Goal: Information Seeking & Learning: Find specific page/section

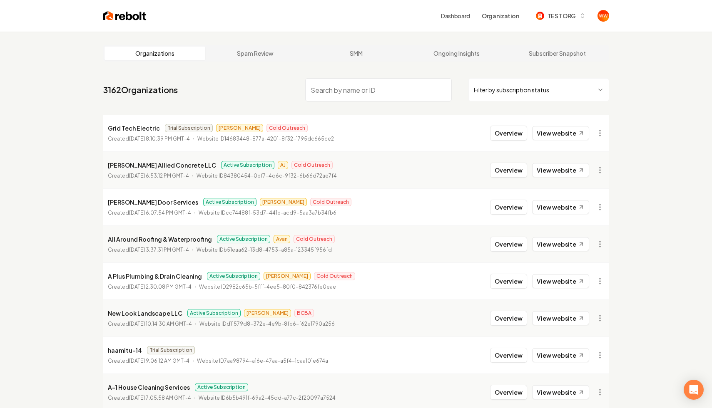
click at [468, 12] on link "Dashboard" at bounding box center [455, 16] width 29 height 8
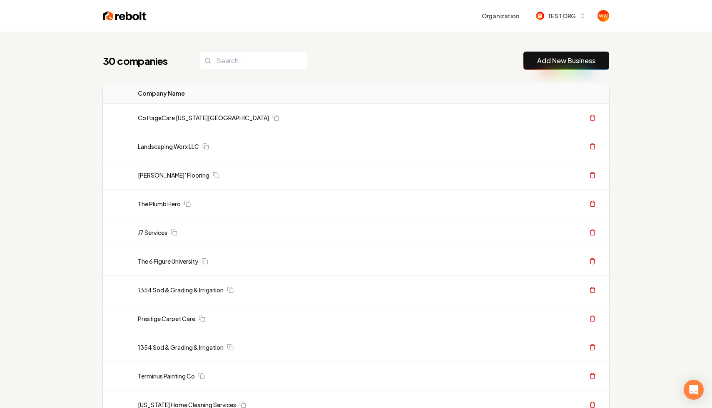
click at [389, 60] on div "30 companies Add New Business" at bounding box center [356, 61] width 506 height 18
click at [371, 87] on th "Company Name" at bounding box center [270, 93] width 278 height 20
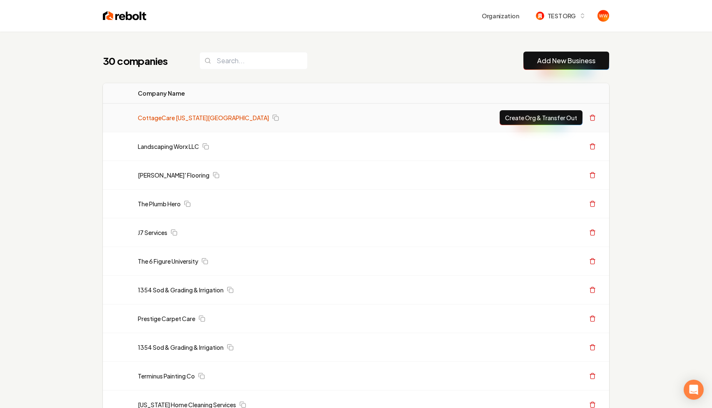
click at [166, 121] on link "CottageCare [US_STATE][GEOGRAPHIC_DATA]" at bounding box center [203, 118] width 131 height 8
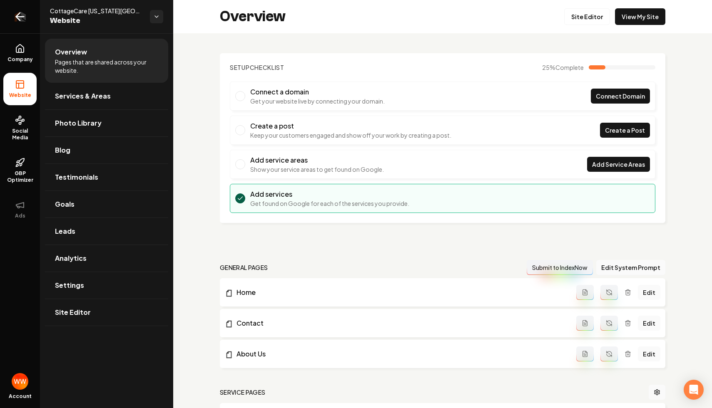
click at [25, 12] on icon "Return to dashboard" at bounding box center [19, 16] width 13 height 13
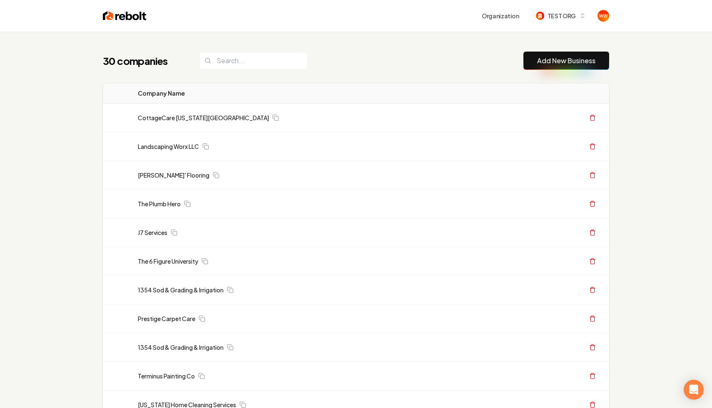
drag, startPoint x: 662, startPoint y: 50, endPoint x: 654, endPoint y: 113, distance: 63.4
click at [121, 10] on img at bounding box center [125, 16] width 44 height 12
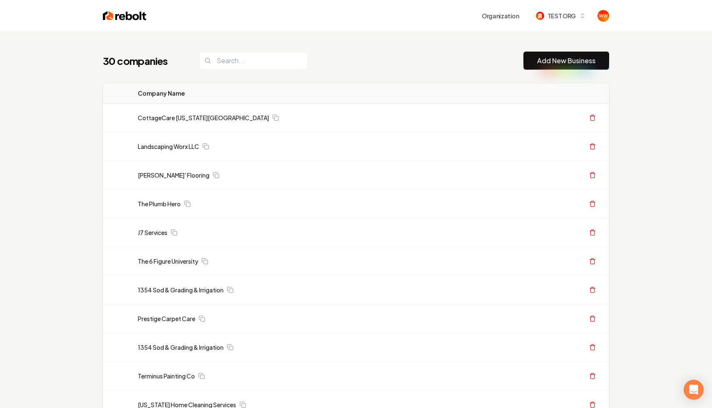
click at [172, 122] on link "CottageCare [US_STATE][GEOGRAPHIC_DATA]" at bounding box center [203, 118] width 131 height 8
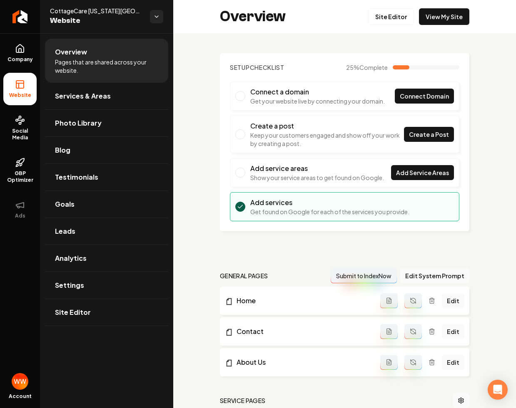
click at [443, 80] on div "Setup Checklist 25 % Complete Connect a domain Get your website live by connect…" at bounding box center [344, 331] width 343 height 597
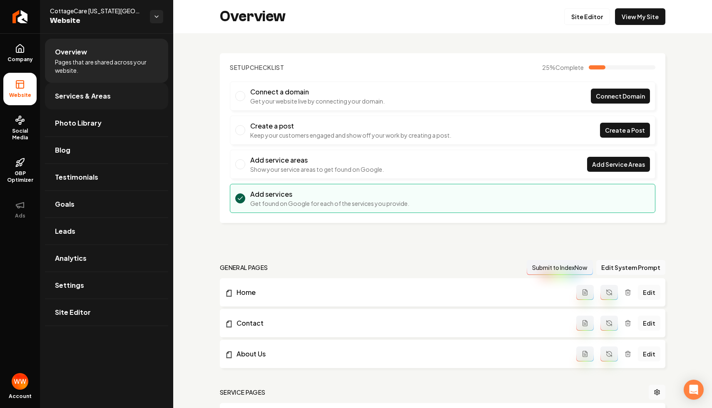
click at [84, 102] on link "Services & Areas" at bounding box center [106, 96] width 123 height 27
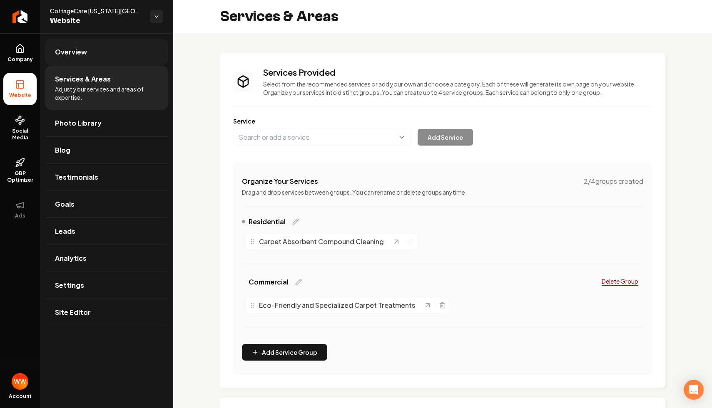
click at [117, 54] on link "Overview" at bounding box center [106, 52] width 123 height 27
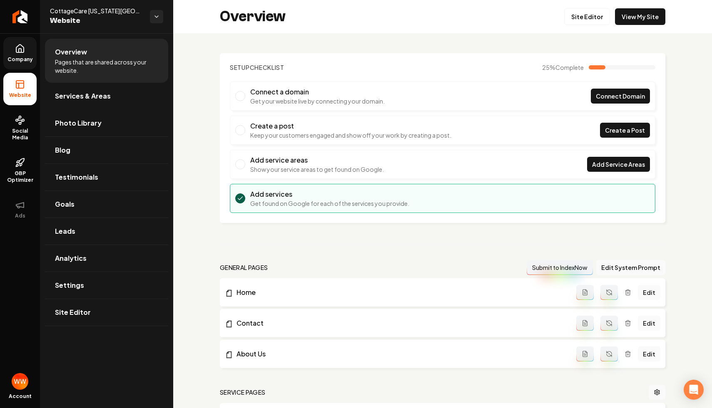
click at [25, 59] on span "Company" at bounding box center [20, 59] width 32 height 7
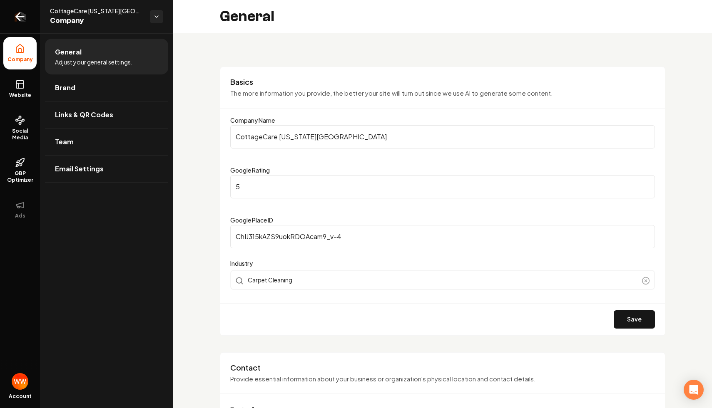
click at [19, 10] on link "Return to dashboard" at bounding box center [20, 16] width 40 height 33
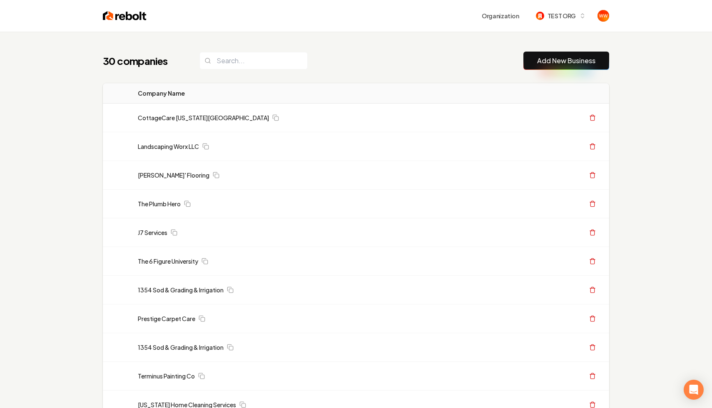
click at [323, 87] on th "Company Name" at bounding box center [270, 93] width 278 height 20
click at [544, 20] on div "TEST ORG" at bounding box center [556, 16] width 40 height 9
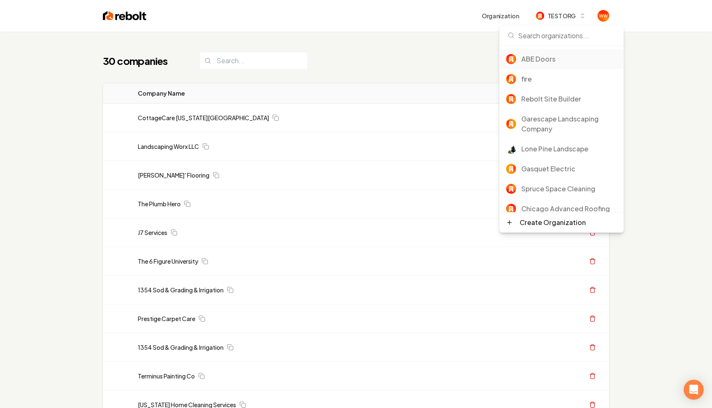
click at [537, 61] on div "ABE Doors" at bounding box center [569, 59] width 96 height 10
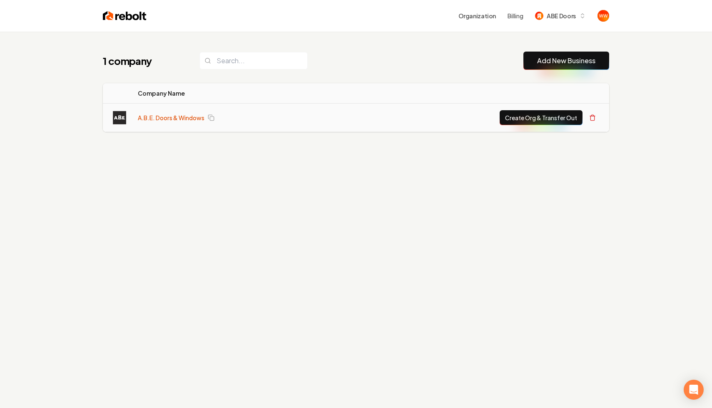
click at [155, 115] on link "A.B.E. Doors & Windows" at bounding box center [171, 118] width 67 height 8
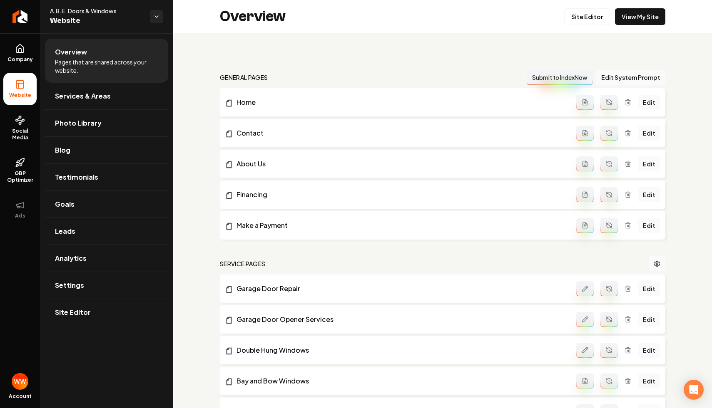
click at [17, 391] on div "Account" at bounding box center [20, 389] width 40 height 38
click at [20, 384] on img "Open user button" at bounding box center [20, 381] width 17 height 17
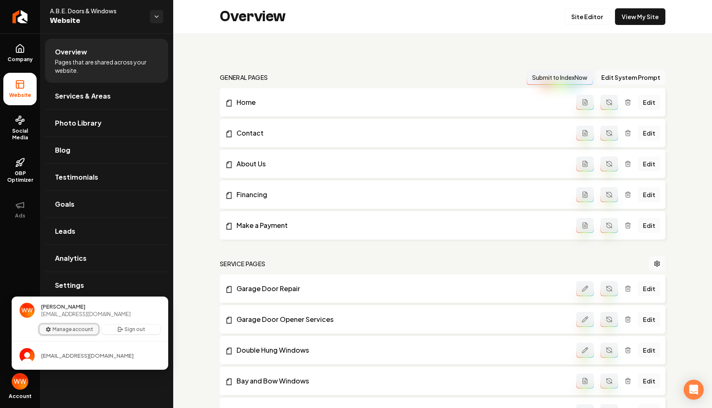
click at [76, 329] on button "Manage account" at bounding box center [69, 330] width 59 height 10
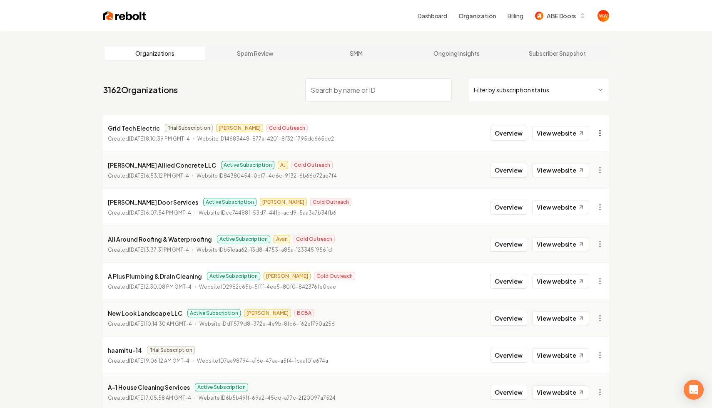
click at [599, 127] on html "Dashboard Organization Billing ABE Doors Organizations Spam Review SMM Ongoing …" at bounding box center [356, 204] width 712 height 408
click at [623, 199] on html "Dashboard Organization Billing ABE Doors Organizations Spam Review SMM Ongoing …" at bounding box center [356, 204] width 712 height 408
click at [604, 134] on html "Dashboard Organization Billing ABE Doors Organizations Spam Review SMM Ongoing …" at bounding box center [356, 204] width 712 height 408
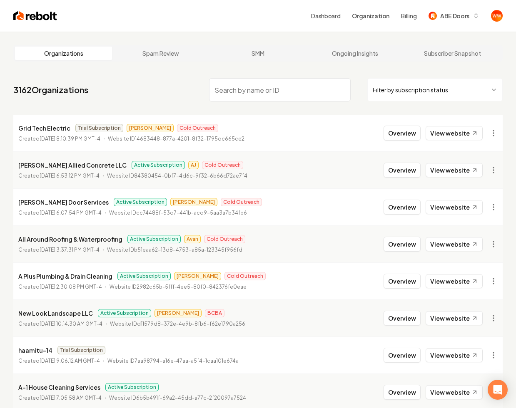
click at [144, 97] on nav "3162 Organizations Filter by subscription status" at bounding box center [257, 93] width 489 height 37
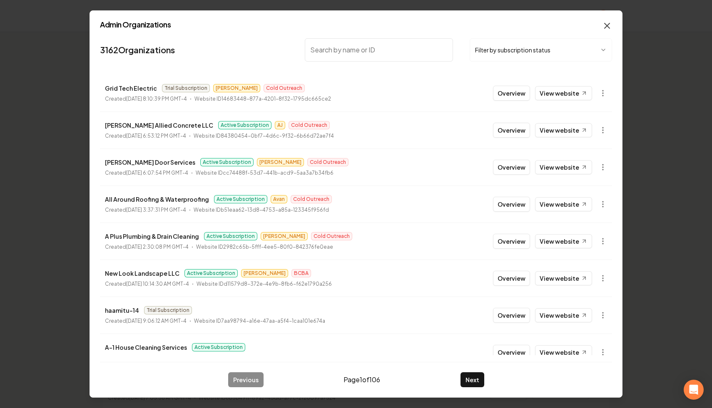
click at [607, 26] on icon "button" at bounding box center [606, 25] width 5 height 5
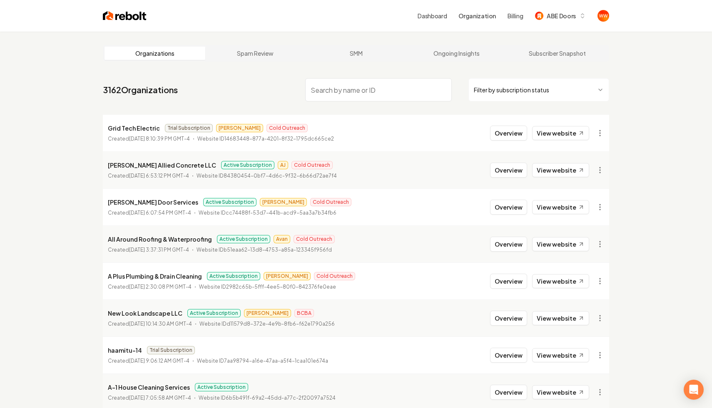
click at [301, 99] on nav "3162 Organizations Filter by subscription status" at bounding box center [356, 93] width 506 height 37
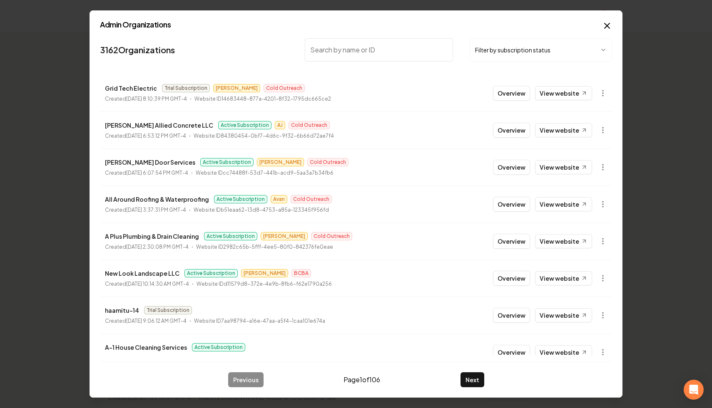
click at [344, 45] on input "search" at bounding box center [379, 49] width 148 height 23
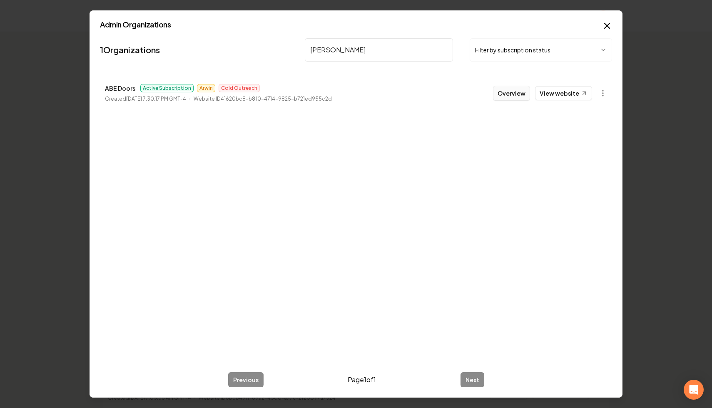
type input "abe doo"
click at [505, 94] on button "Overview" at bounding box center [511, 93] width 37 height 15
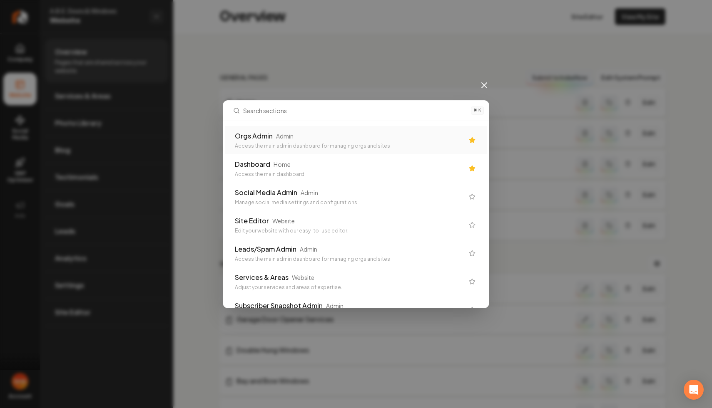
click at [470, 139] on icon "Suggestions" at bounding box center [471, 139] width 5 height 5
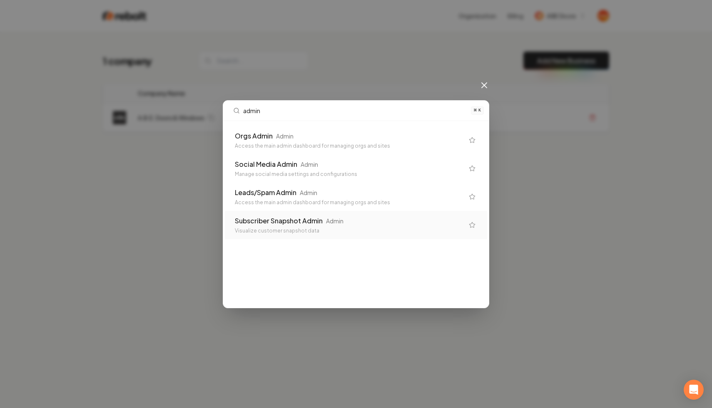
type input "admin"
click at [472, 226] on icon "Suggestions" at bounding box center [472, 225] width 7 height 7
click at [401, 133] on div "Subscriber Snapshot Admin Admin" at bounding box center [349, 136] width 229 height 10
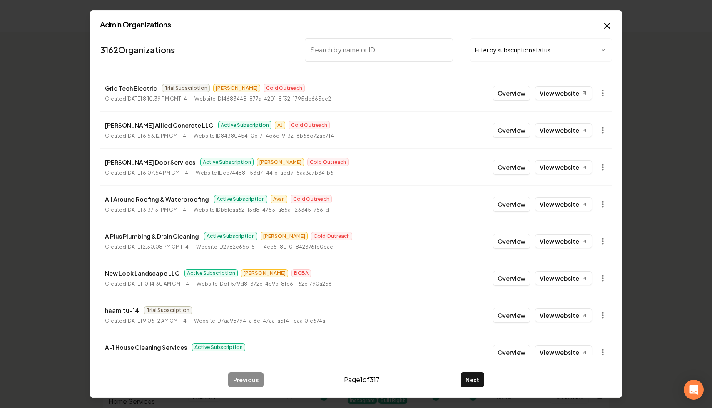
scroll to position [89, 0]
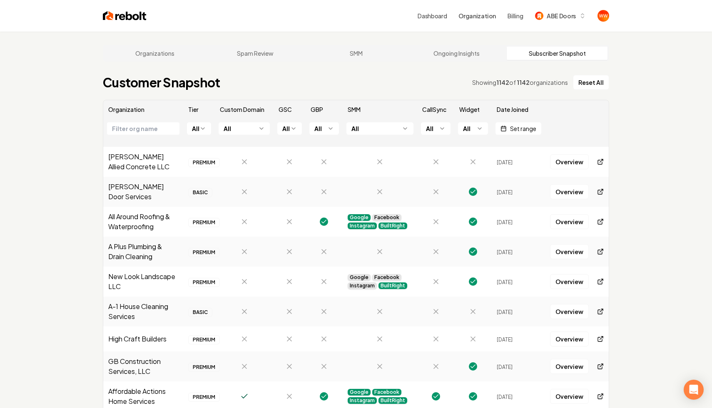
click at [447, 15] on link "Dashboard" at bounding box center [432, 16] width 29 height 8
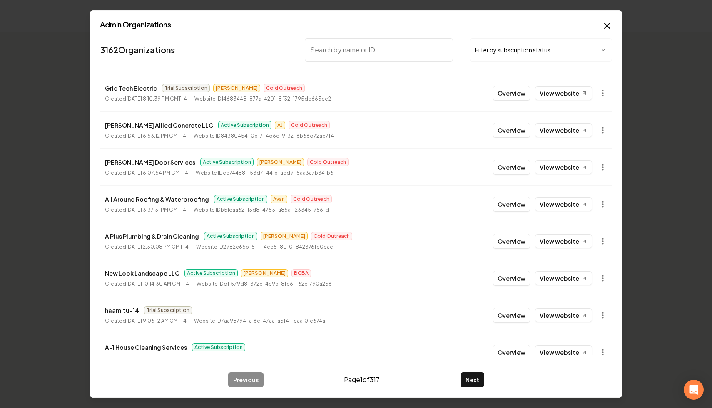
click at [579, 19] on div "Admin Organizations 3162 Organizations Filter by subscription status Grid Tech …" at bounding box center [355, 204] width 533 height 388
click at [321, 140] on li "Jones Allied Concrete LLC Active Subscription AJ Cold Outreach Created Septembe…" at bounding box center [356, 130] width 512 height 37
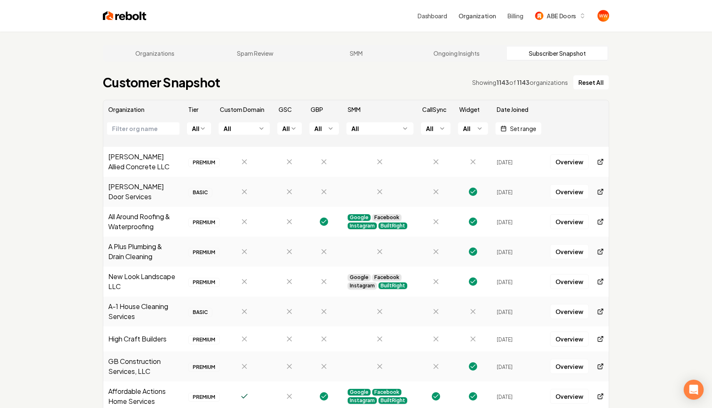
click at [446, 16] on link "Dashboard" at bounding box center [432, 16] width 29 height 8
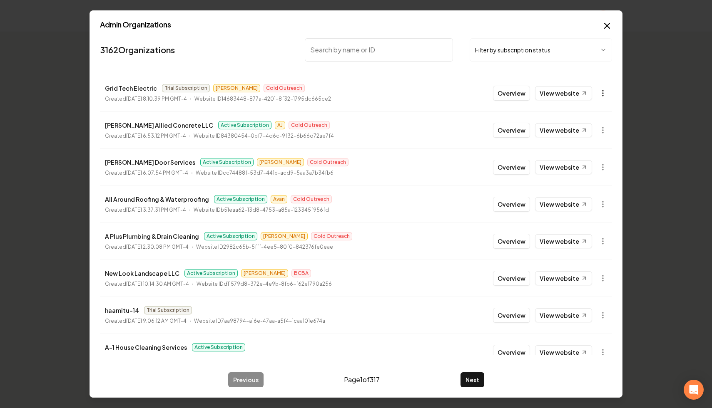
click at [607, 94] on button "button" at bounding box center [602, 93] width 17 height 17
click at [581, 61] on div at bounding box center [356, 204] width 712 height 408
click at [597, 91] on button "button" at bounding box center [602, 93] width 17 height 17
click at [593, 80] on div at bounding box center [356, 204] width 712 height 408
click at [560, 45] on button "Filter by subscription status" at bounding box center [541, 49] width 142 height 23
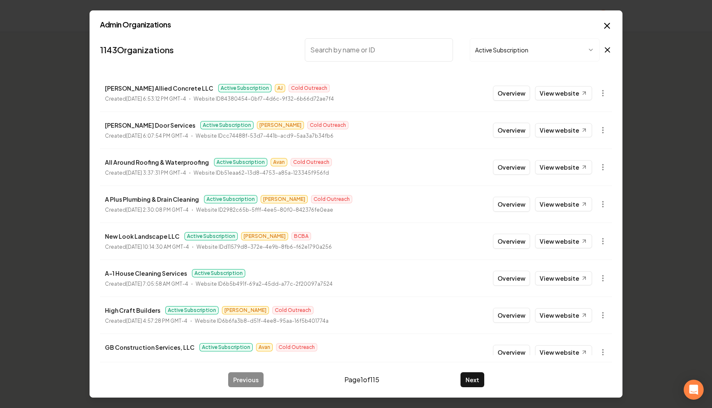
click at [563, 47] on button "Active Subscription" at bounding box center [535, 49] width 130 height 23
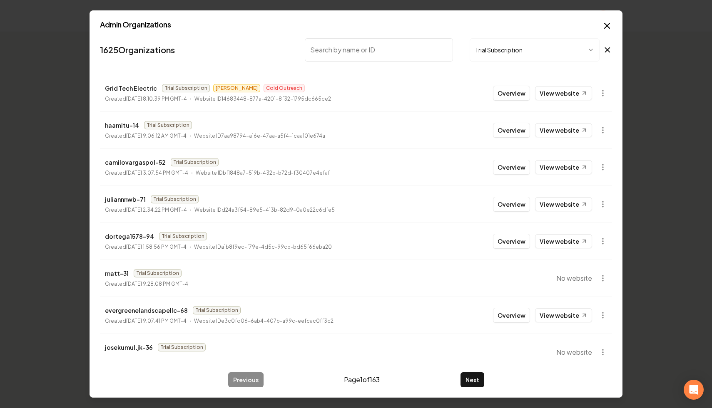
click at [535, 34] on div "Admin Organizations 1625 Organizations Trial Subscription Grid Tech Electric Tr…" at bounding box center [355, 204] width 533 height 388
click at [526, 47] on button "Trial Subscription" at bounding box center [535, 49] width 130 height 23
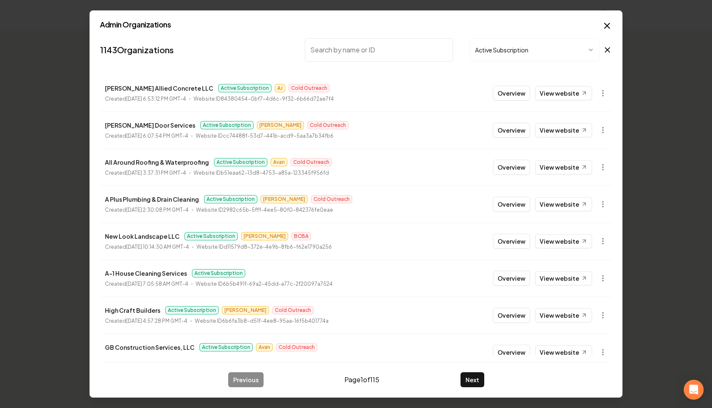
click at [609, 45] on icon at bounding box center [607, 50] width 9 height 10
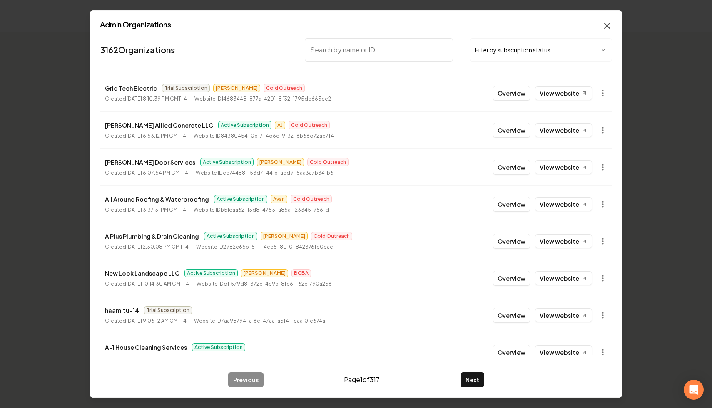
click at [606, 25] on icon "button" at bounding box center [607, 26] width 10 height 10
click at [597, 94] on body "Organization Billing ABE Doors 1 company Add New Business Logo Company Name Act…" at bounding box center [356, 204] width 712 height 408
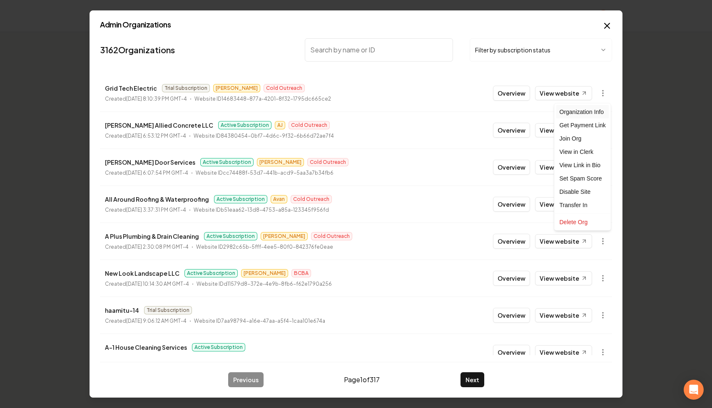
click at [577, 114] on div "Organization Info" at bounding box center [582, 111] width 53 height 13
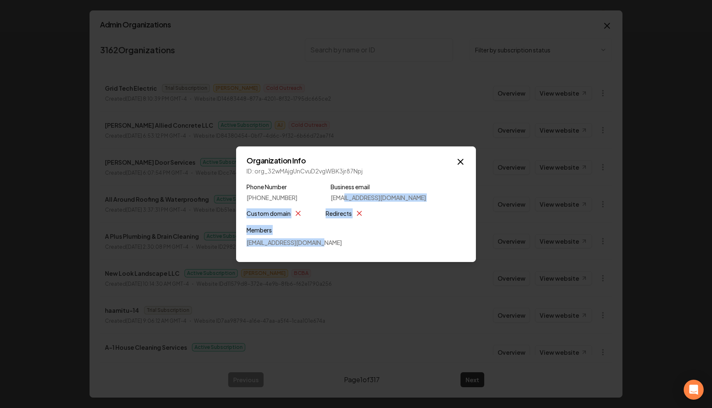
drag, startPoint x: 356, startPoint y: 239, endPoint x: 327, endPoint y: 181, distance: 64.4
click at [327, 181] on div "Organization Info ID: org_32wMAjgUnCvuD2vgWBK3jr87Npj Phone Number (530) 680-96…" at bounding box center [356, 205] width 240 height 116
click at [466, 163] on div "Organization Info ID: org_32wMAjgUnCvuD2vgWBK3jr87Npj Phone Number (530) 680-96…" at bounding box center [356, 205] width 240 height 116
click at [459, 163] on icon "button" at bounding box center [460, 161] width 5 height 5
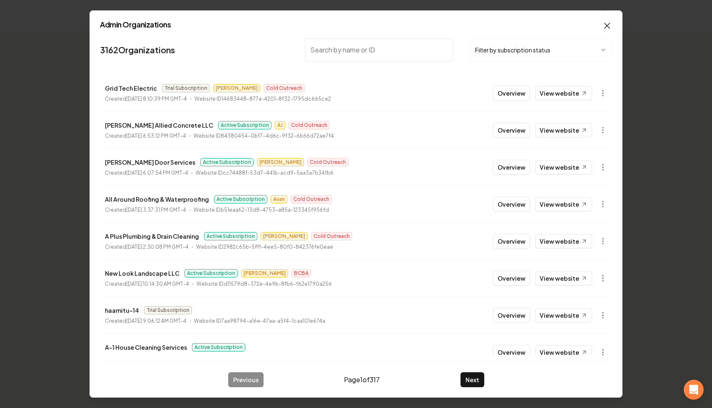
click at [604, 29] on icon "button" at bounding box center [607, 26] width 10 height 10
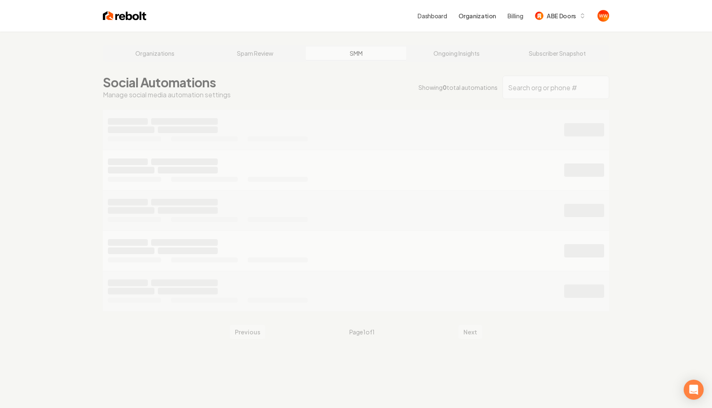
click at [176, 49] on div "Organizations Spam Review SMM Ongoing Insights Subscriber Snapshot Social Autom…" at bounding box center [356, 236] width 712 height 408
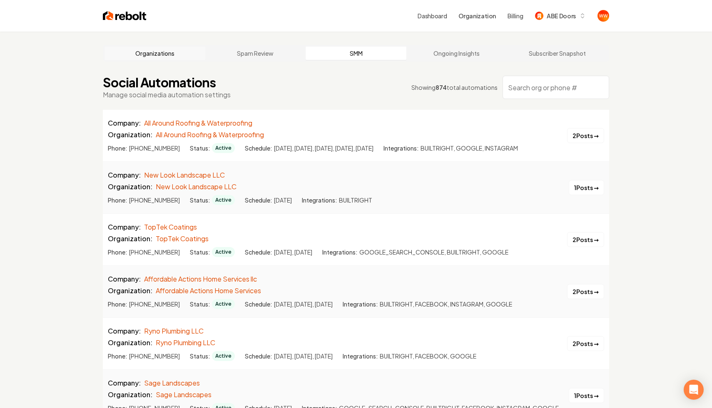
click at [168, 51] on link "Organizations" at bounding box center [154, 53] width 101 height 13
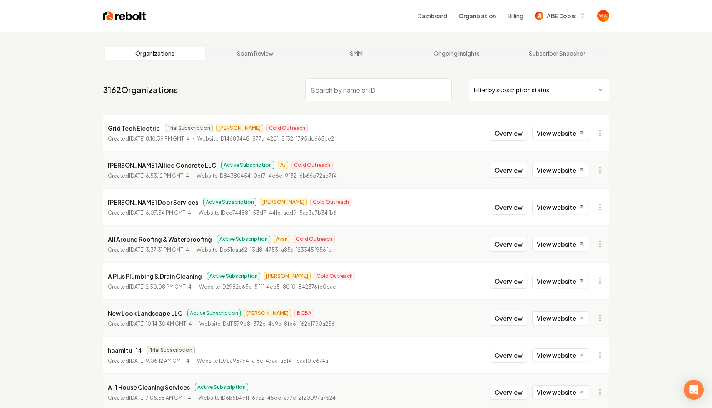
click at [89, 106] on main "Organizations Spam Review SMM Ongoing Insights Subscriber Snapshot 3162 Organiz…" at bounding box center [355, 265] width 533 height 467
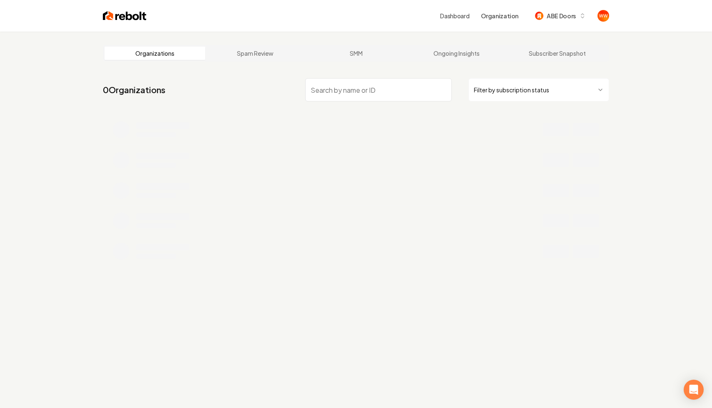
click at [328, 156] on li at bounding box center [356, 160] width 506 height 30
click at [348, 174] on li at bounding box center [356, 160] width 506 height 30
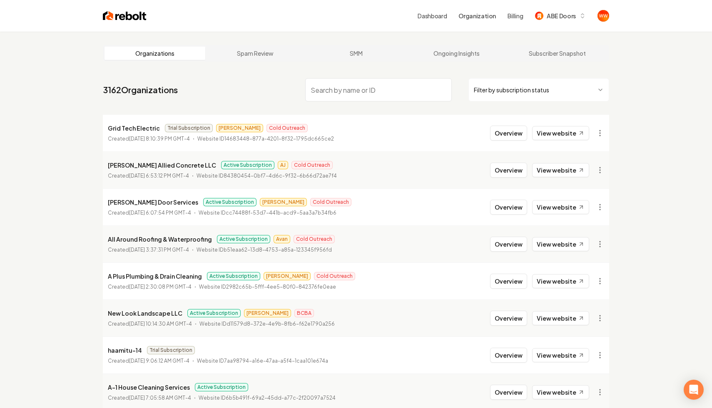
click at [418, 18] on div "Dashboard Organization Billing ABE Doors" at bounding box center [378, 15] width 462 height 15
click at [424, 14] on link "Dashboard" at bounding box center [432, 16] width 29 height 8
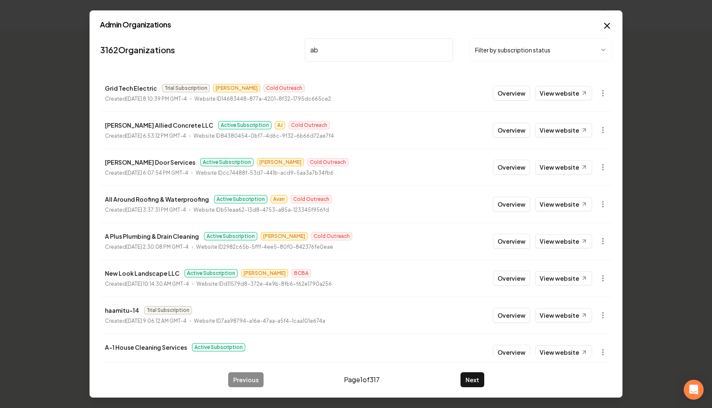
type input "abe"
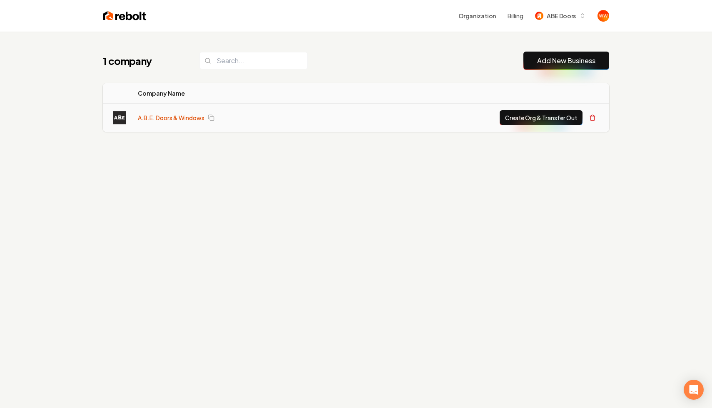
click at [174, 117] on link "A.B.E. Doors & Windows" at bounding box center [171, 118] width 67 height 8
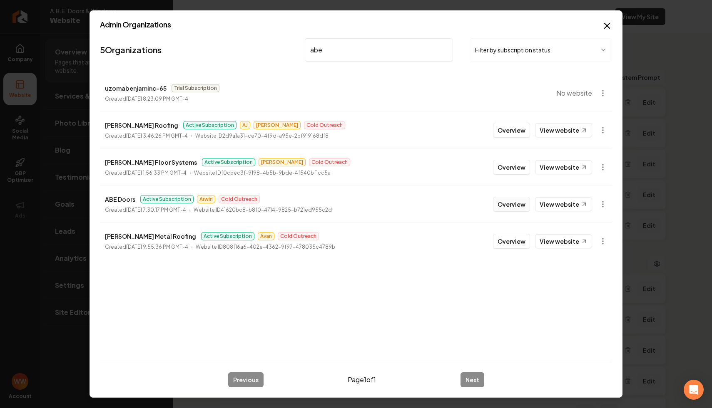
type input "abe"
click at [510, 209] on button "Overview" at bounding box center [511, 204] width 37 height 15
click at [502, 201] on button "Overview" at bounding box center [511, 204] width 37 height 15
click at [510, 204] on button "Overview" at bounding box center [511, 204] width 37 height 15
click at [569, 204] on link "View website" at bounding box center [563, 204] width 57 height 14
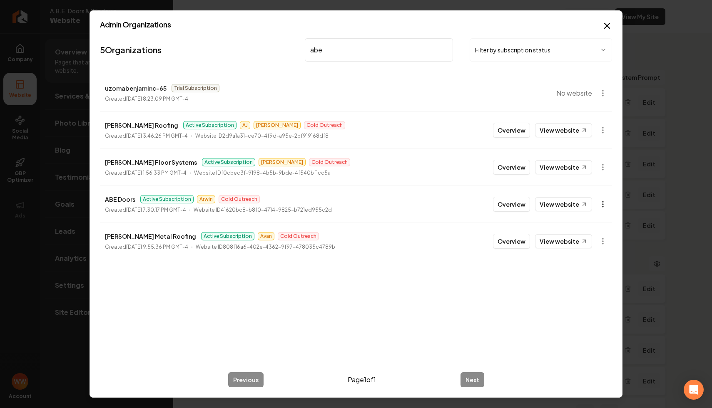
click at [604, 207] on icon "button" at bounding box center [603, 204] width 8 height 8
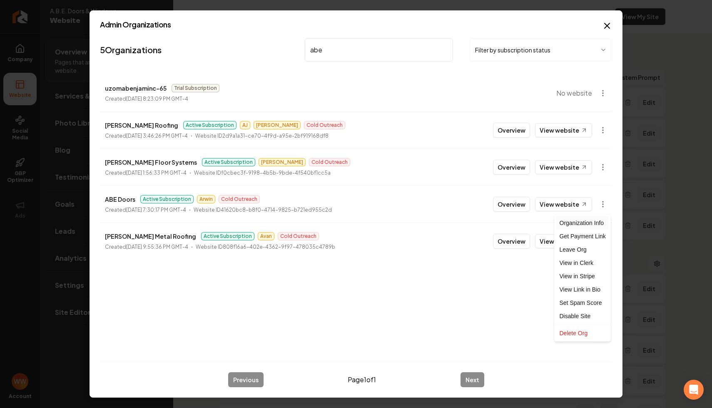
click at [582, 221] on div "Organization Info" at bounding box center [582, 222] width 53 height 13
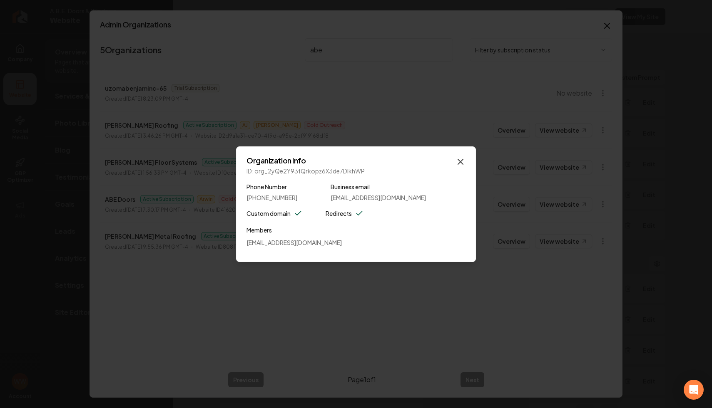
click at [461, 159] on icon "button" at bounding box center [460, 162] width 10 height 10
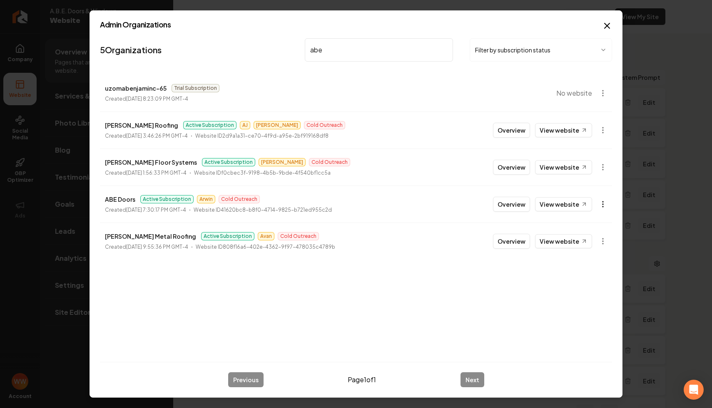
click at [599, 205] on body "Company Website Social Media GBP Optimizer Ads Account A.B.E. Doors & Windows W…" at bounding box center [356, 204] width 712 height 408
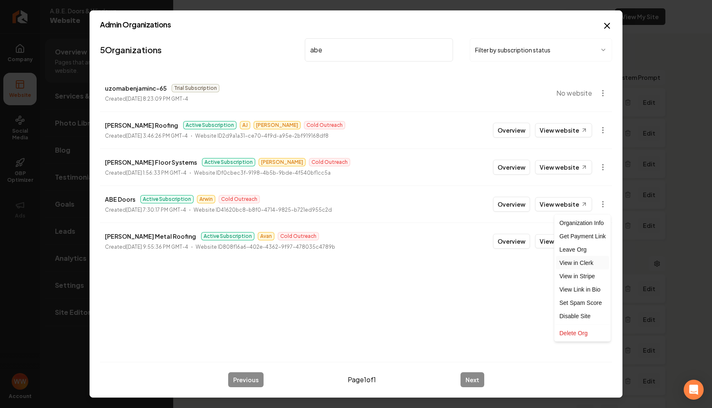
click at [569, 264] on link "View in Clerk" at bounding box center [582, 262] width 53 height 13
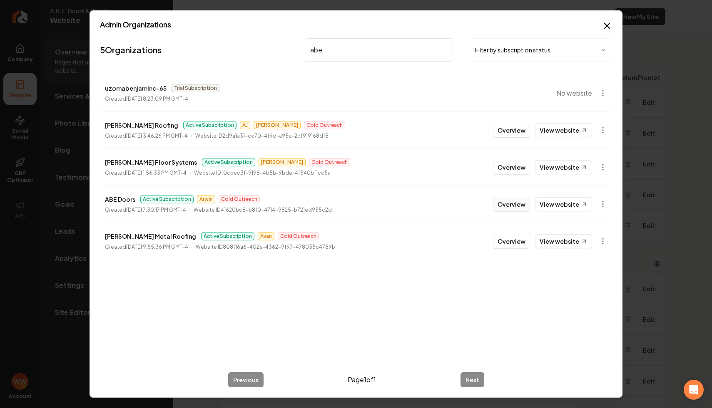
click at [501, 209] on button "Overview" at bounding box center [511, 204] width 37 height 15
click at [517, 168] on button "Overview" at bounding box center [511, 167] width 37 height 15
click at [515, 131] on button "Overview" at bounding box center [511, 130] width 37 height 15
click at [515, 239] on button "Overview" at bounding box center [511, 241] width 37 height 15
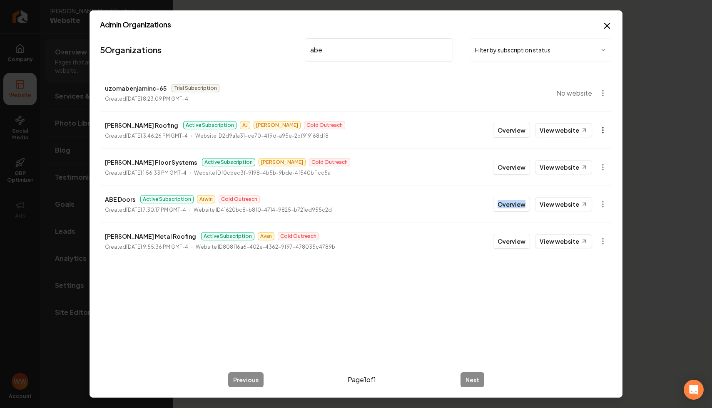
click at [603, 128] on body "Company Website Social Media GBP Optimizer Ads Account [PERSON_NAME] Metal Roof…" at bounding box center [356, 204] width 712 height 408
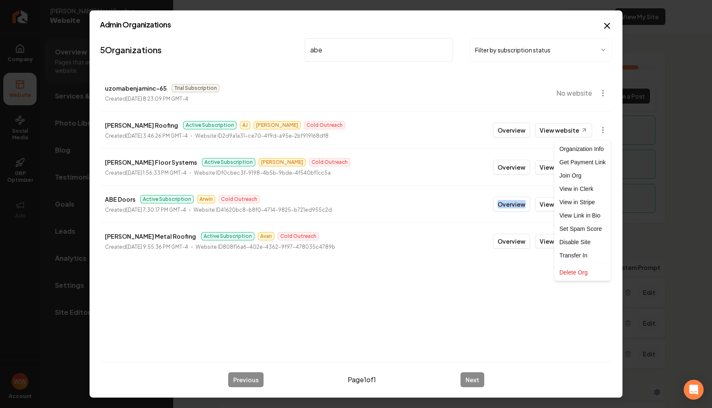
click at [552, 102] on div at bounding box center [356, 204] width 712 height 408
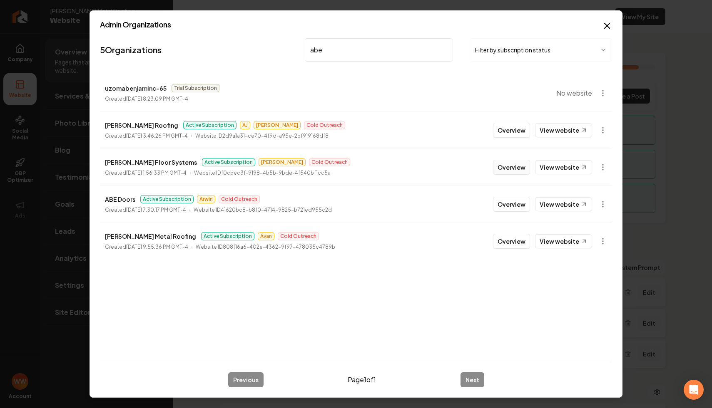
click at [516, 166] on button "Overview" at bounding box center [511, 167] width 37 height 15
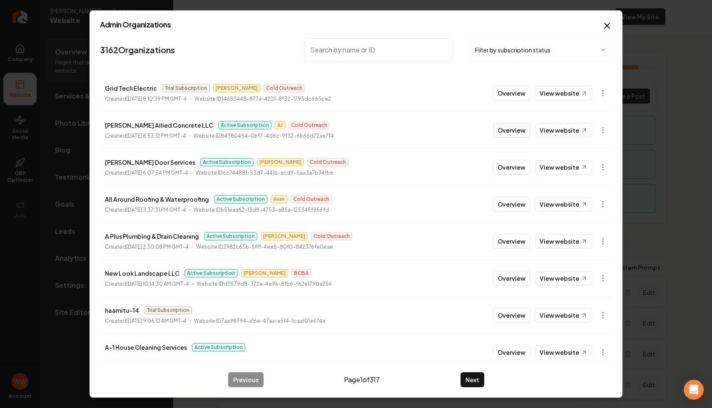
click at [519, 132] on button "Overview" at bounding box center [511, 130] width 37 height 15
click at [523, 208] on button "Overview" at bounding box center [511, 204] width 37 height 15
click at [602, 94] on icon "button" at bounding box center [603, 93] width 8 height 8
click at [574, 178] on div "Set Spam Score" at bounding box center [582, 178] width 53 height 13
click at [607, 169] on button "button" at bounding box center [602, 167] width 17 height 17
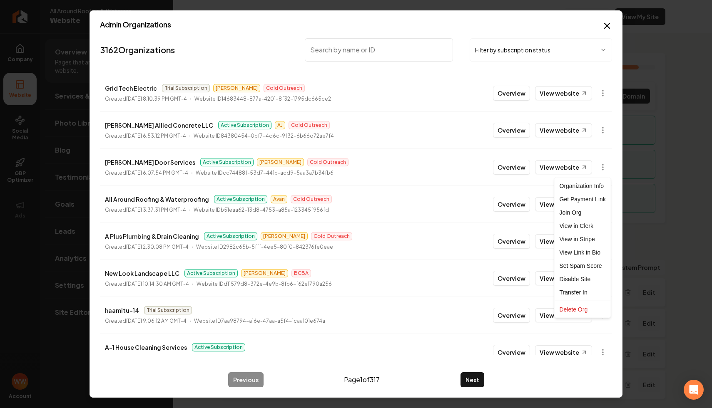
click at [464, 27] on div at bounding box center [356, 204] width 712 height 408
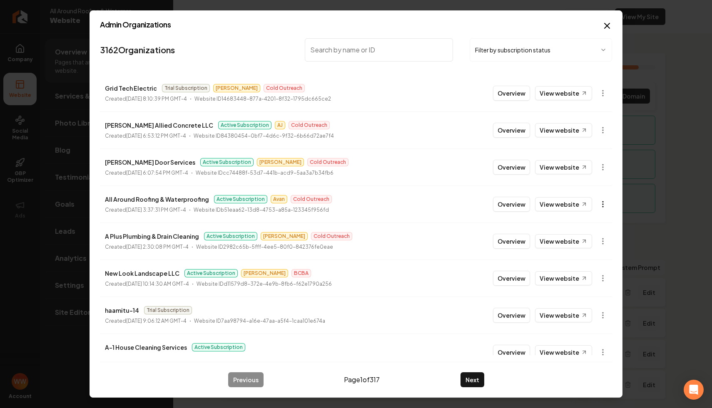
click at [604, 203] on icon "button" at bounding box center [603, 204] width 8 height 8
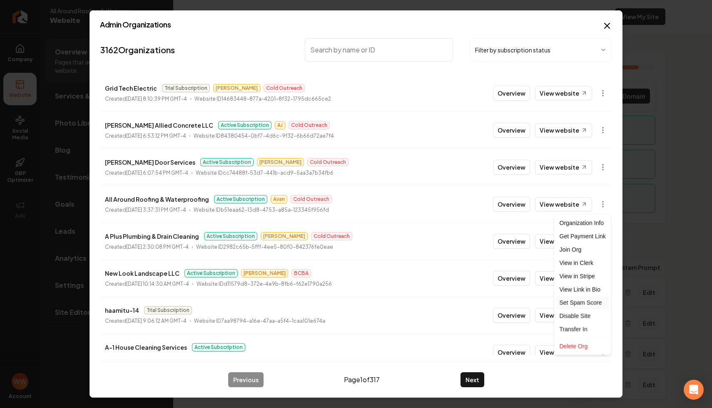
click at [579, 302] on div "Set Spam Score" at bounding box center [582, 302] width 53 height 13
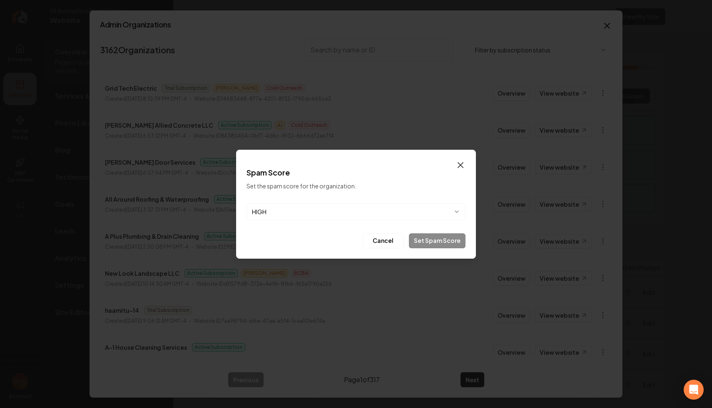
click at [456, 167] on icon "button" at bounding box center [460, 165] width 10 height 10
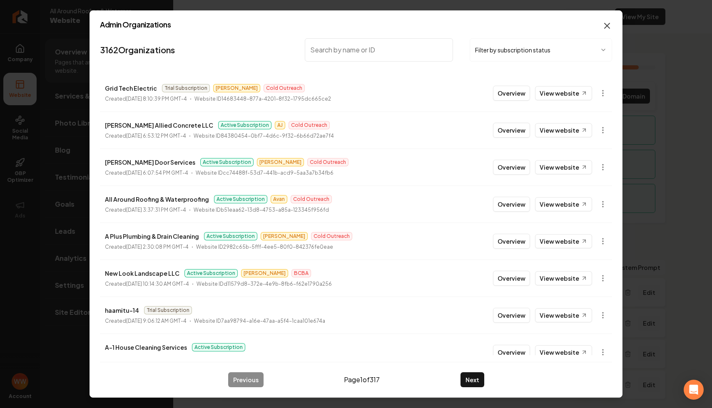
click at [606, 24] on icon "button" at bounding box center [607, 26] width 10 height 10
click at [597, 96] on body "Company Website Social Media GBP Optimizer Ads Account All Around Roofing & Wat…" at bounding box center [356, 204] width 712 height 408
click at [544, 59] on div at bounding box center [356, 204] width 712 height 408
click at [603, 26] on icon "button" at bounding box center [607, 26] width 10 height 10
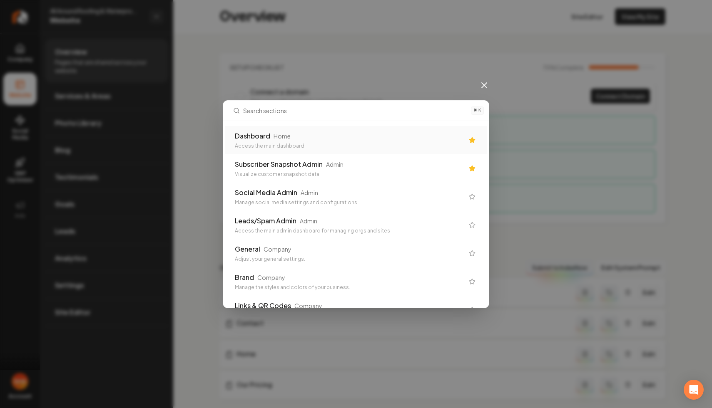
click at [470, 140] on icon "Suggestions" at bounding box center [471, 139] width 5 height 5
click at [411, 143] on div "Visualize customer snapshot data" at bounding box center [349, 146] width 229 height 7
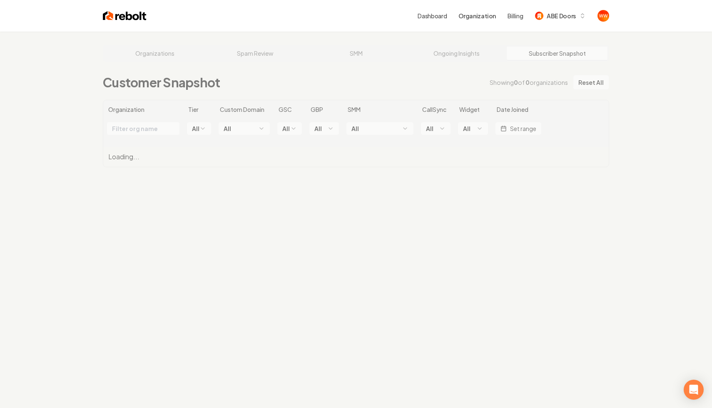
click at [443, 17] on link "Dashboard" at bounding box center [432, 16] width 29 height 8
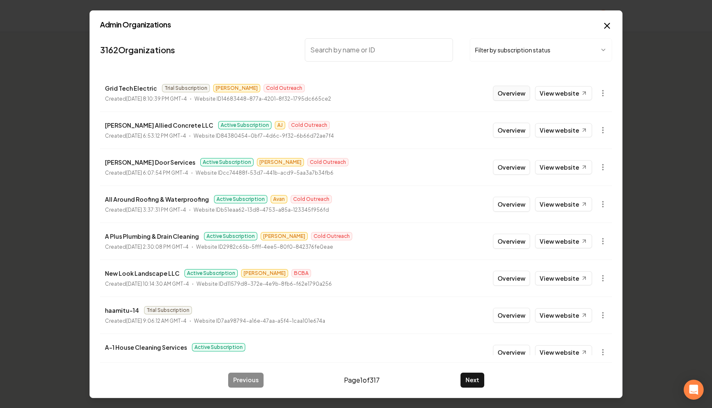
click at [509, 92] on button "Overview" at bounding box center [511, 93] width 37 height 15
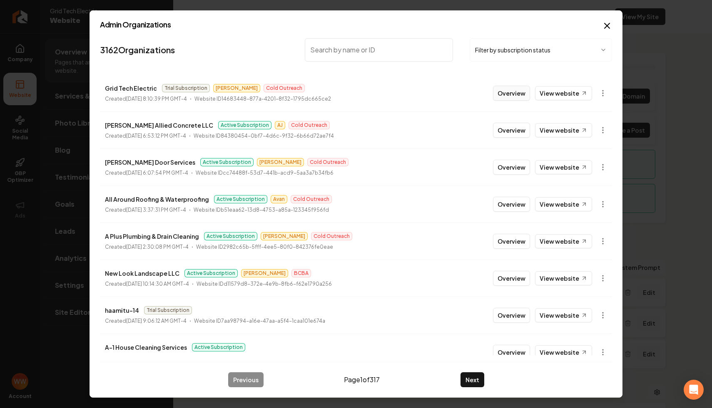
click at [512, 93] on button "Overview" at bounding box center [511, 93] width 37 height 15
click at [511, 126] on button "Overview" at bounding box center [511, 130] width 37 height 15
click at [507, 208] on button "Overview" at bounding box center [511, 204] width 37 height 15
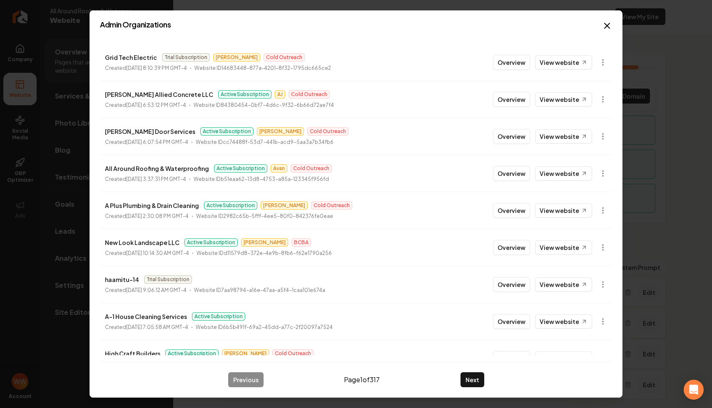
scroll to position [89, 0]
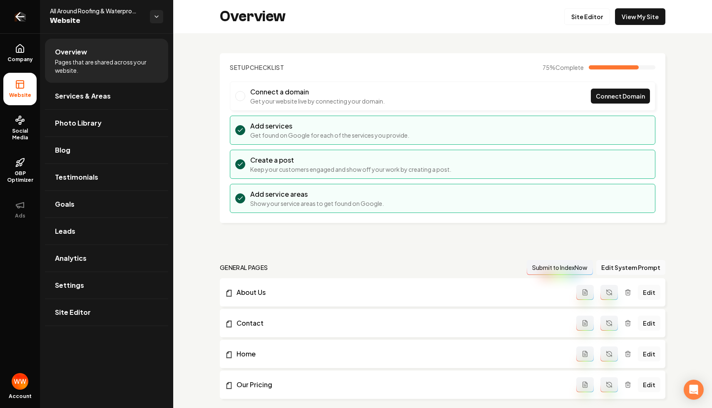
click at [16, 8] on link "Return to dashboard" at bounding box center [20, 16] width 40 height 33
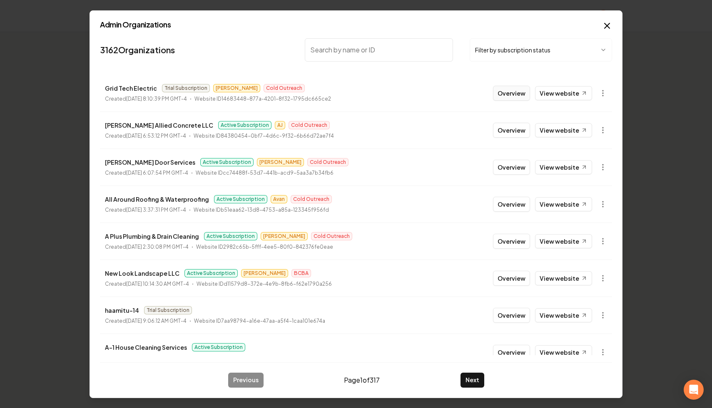
click at [500, 91] on button "Overview" at bounding box center [511, 93] width 37 height 15
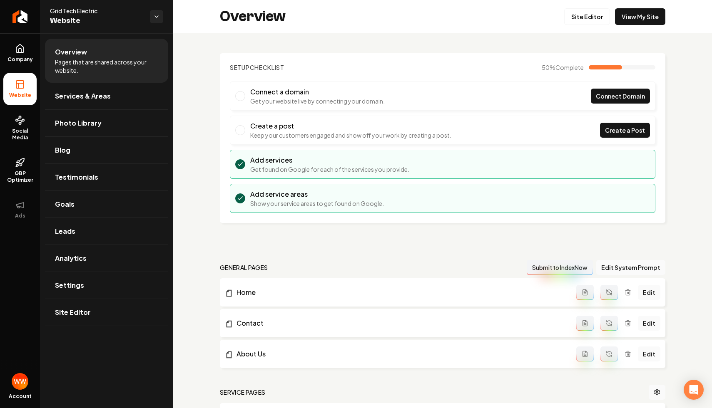
click at [397, 122] on h3 "Create a post" at bounding box center [350, 126] width 201 height 10
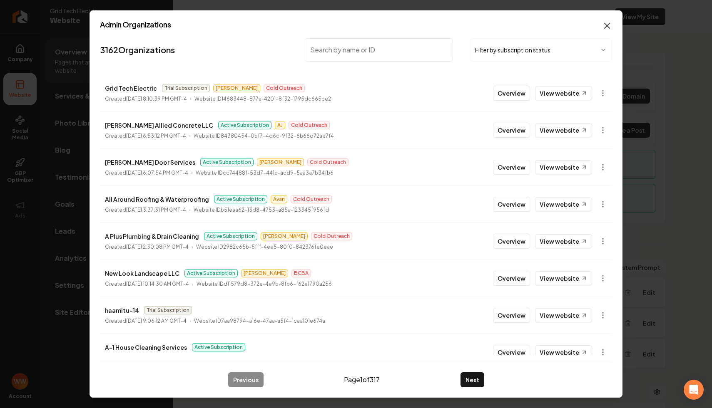
click at [607, 22] on icon "button" at bounding box center [607, 26] width 10 height 10
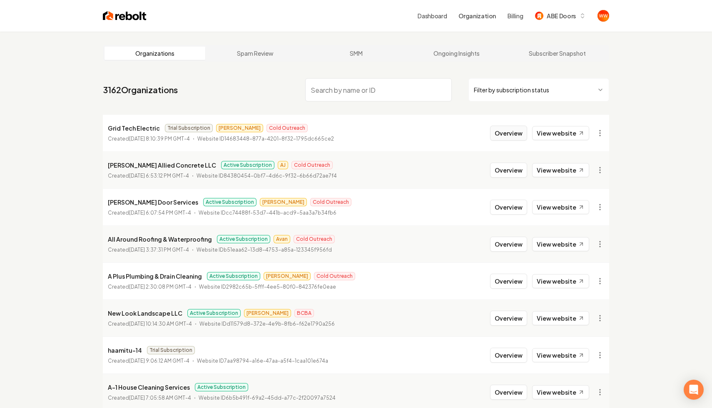
click at [509, 138] on button "Overview" at bounding box center [508, 133] width 37 height 15
click at [500, 129] on button "Overview" at bounding box center [508, 133] width 37 height 15
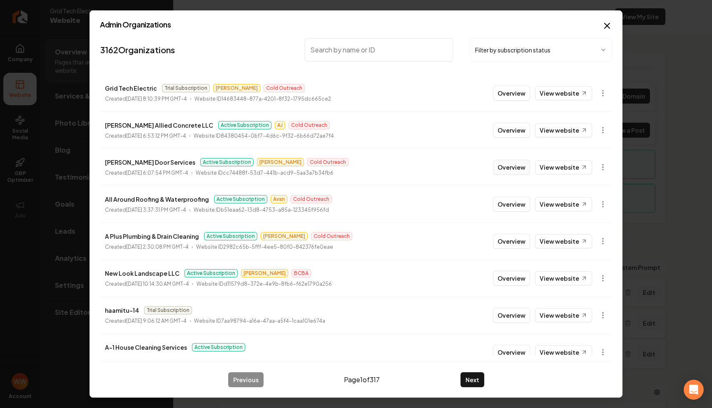
click at [502, 164] on button "Overview" at bounding box center [511, 167] width 37 height 15
click at [505, 165] on button "Overview" at bounding box center [511, 167] width 37 height 15
click at [513, 93] on button "Overview" at bounding box center [511, 93] width 37 height 15
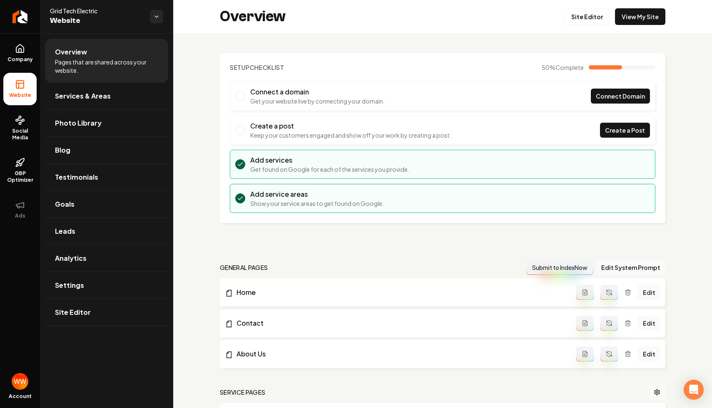
click at [375, 68] on header "Setup Checklist 50 % Complete" at bounding box center [442, 67] width 425 height 8
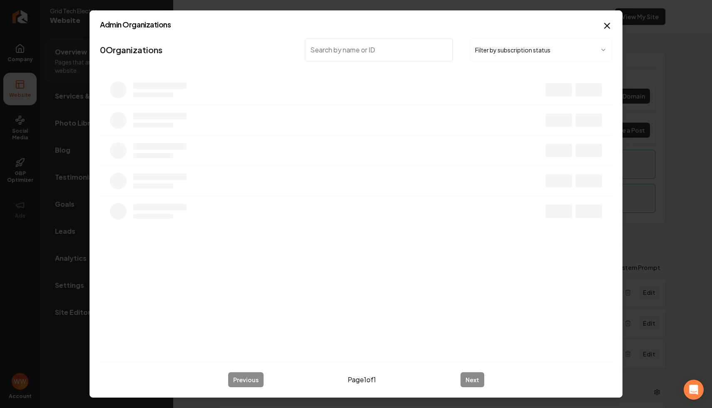
click at [425, 19] on div "Admin Organizations 0 Organizations Filter by subscription status Previous Page…" at bounding box center [355, 204] width 533 height 388
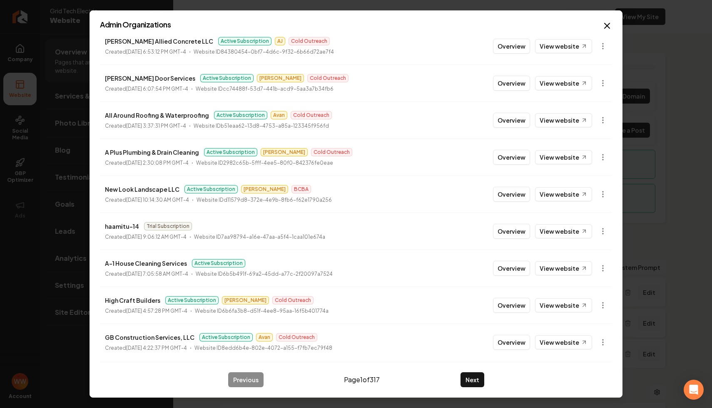
scroll to position [89, 0]
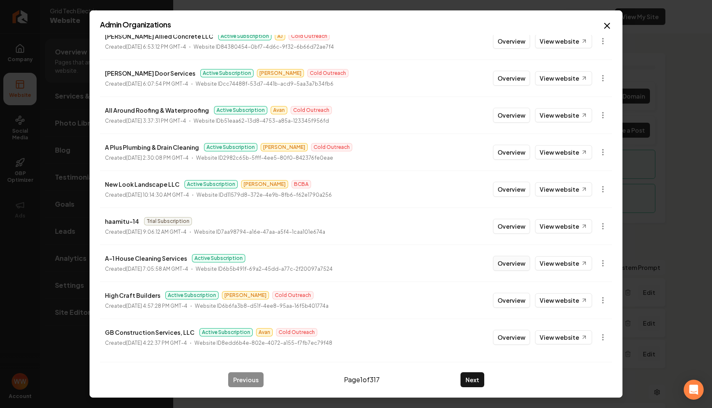
click at [514, 260] on button "Overview" at bounding box center [511, 263] width 37 height 15
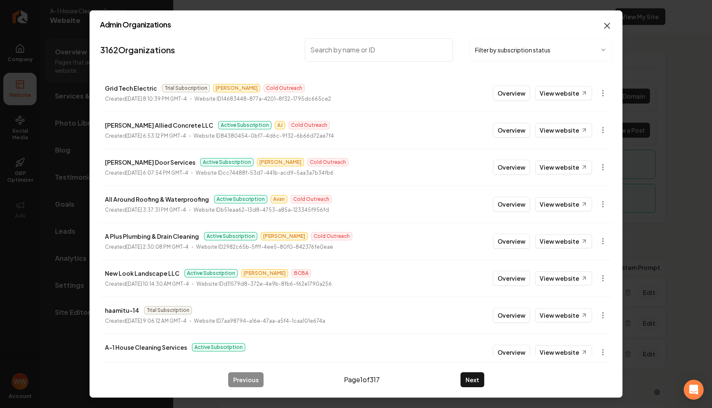
click at [609, 27] on icon "button" at bounding box center [607, 26] width 10 height 10
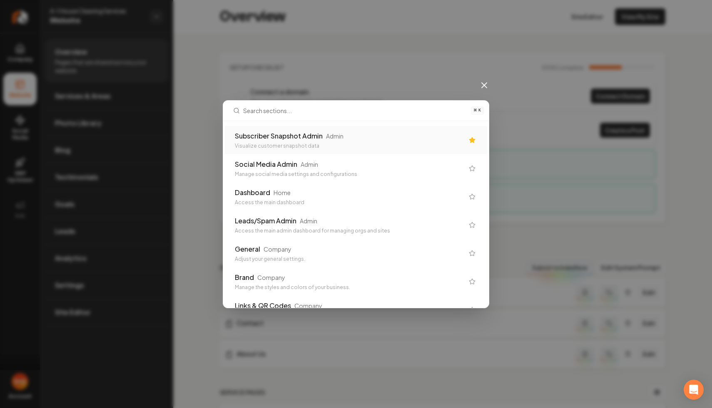
click at [346, 47] on div "⌘ K Subscriber Snapshot Admin Admin Visualize customer snapshot data Social Med…" at bounding box center [356, 204] width 712 height 408
click at [343, 50] on div "⌘ K Subscriber Snapshot Admin Admin Visualize customer snapshot data Social Med…" at bounding box center [356, 204] width 712 height 408
click at [307, 18] on div "⌘ K Subscriber Snapshot Admin Admin Visualize customer snapshot data Social Med…" at bounding box center [356, 204] width 712 height 408
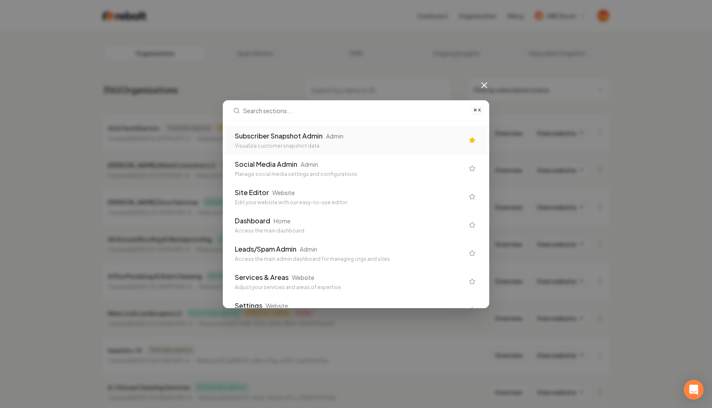
click at [176, 97] on div "⌘ K Subscriber Snapshot Admin Admin Visualize customer snapshot data Social Med…" at bounding box center [356, 204] width 712 height 408
click at [480, 91] on div "⌘ K Subscriber Snapshot Admin Admin Visualize customer snapshot data Social Med…" at bounding box center [356, 204] width 712 height 408
click at [482, 88] on icon at bounding box center [484, 85] width 10 height 10
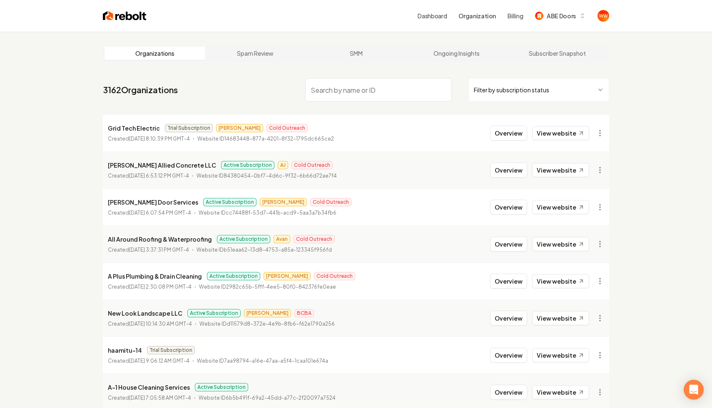
click at [141, 131] on p "Grid Tech Electric" at bounding box center [134, 128] width 52 height 10
click at [511, 130] on button "Overview" at bounding box center [508, 133] width 37 height 15
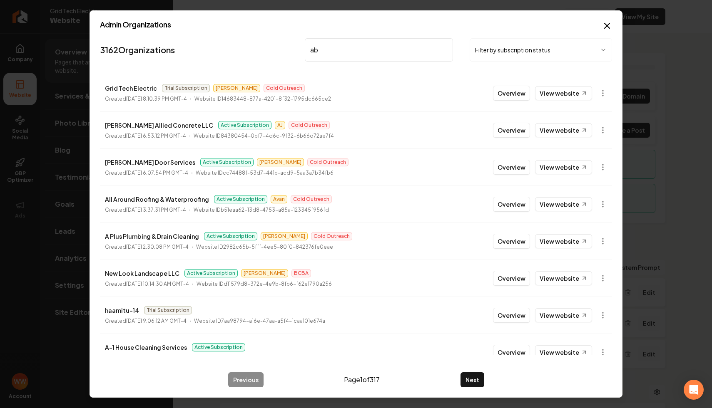
type input "abe"
click at [606, 29] on icon "button" at bounding box center [607, 26] width 10 height 10
